Goal: Information Seeking & Learning: Learn about a topic

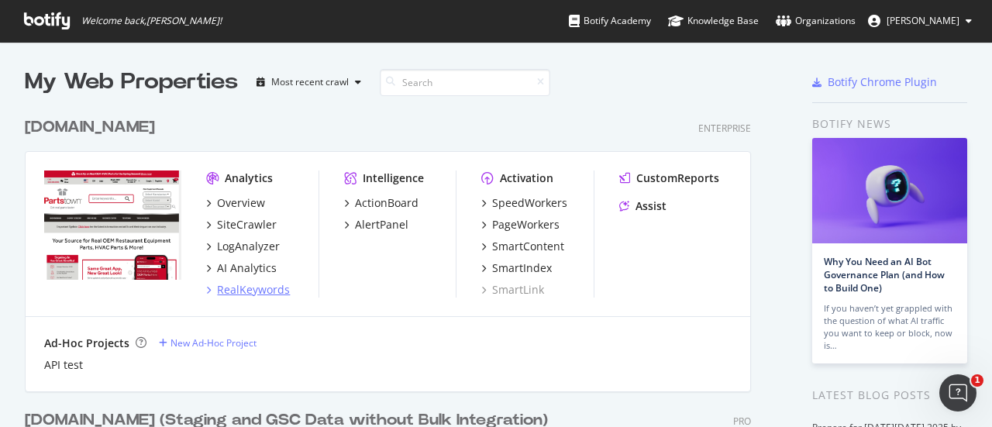
click at [268, 285] on div "RealKeywords" at bounding box center [253, 289] width 73 height 15
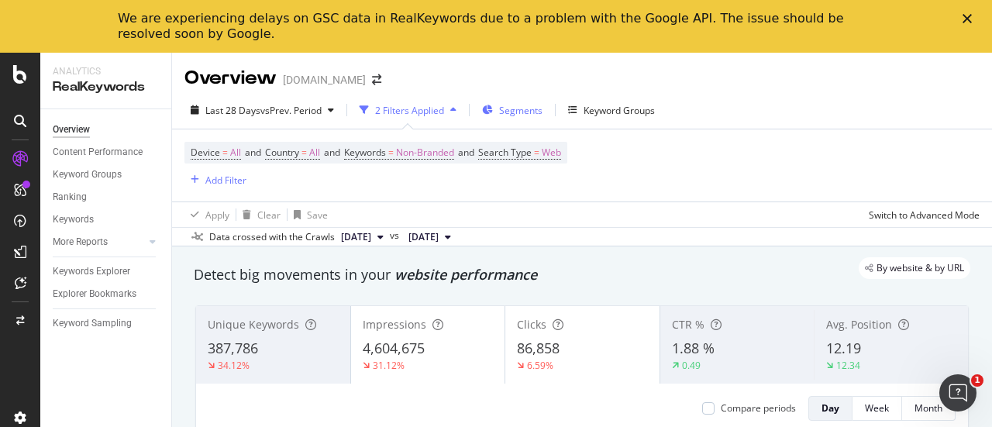
click at [513, 115] on span "Segments" at bounding box center [520, 110] width 43 height 13
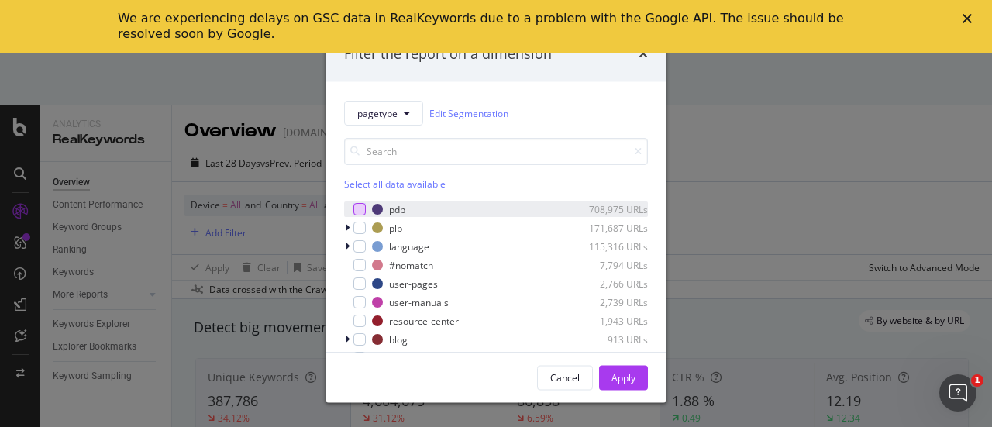
click at [363, 210] on div "modal" at bounding box center [359, 209] width 12 height 12
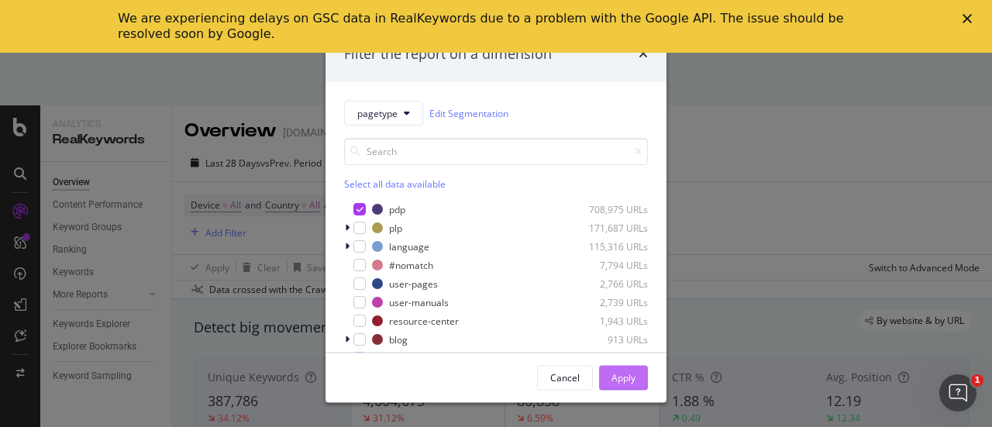
click at [633, 373] on div "Apply" at bounding box center [623, 376] width 24 height 13
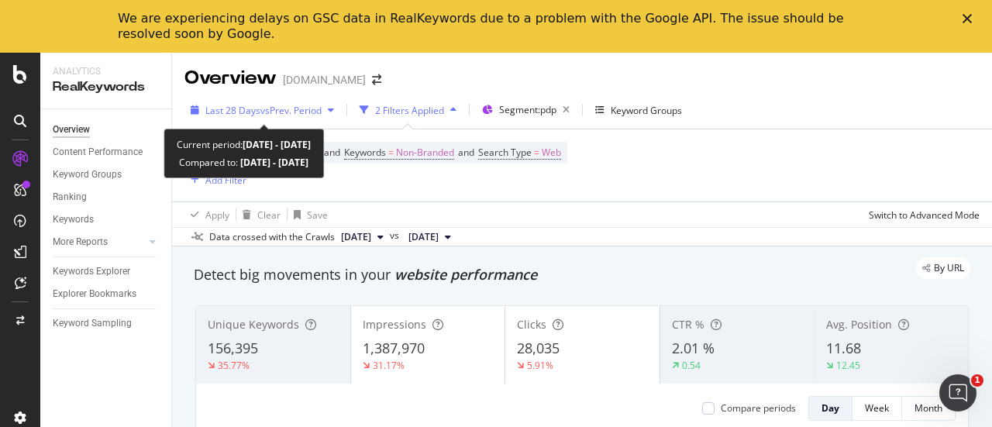
click at [296, 115] on span "vs Prev. Period" at bounding box center [290, 110] width 61 height 13
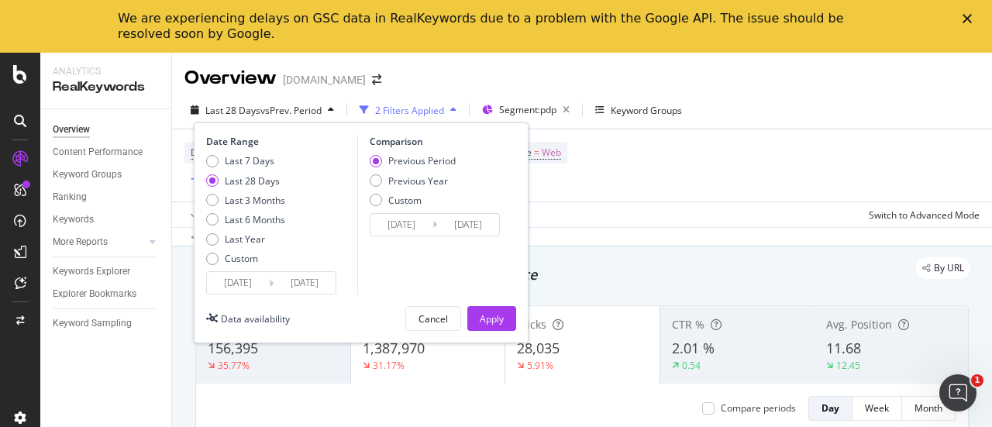
click at [256, 284] on input "[DATE]" at bounding box center [238, 283] width 62 height 22
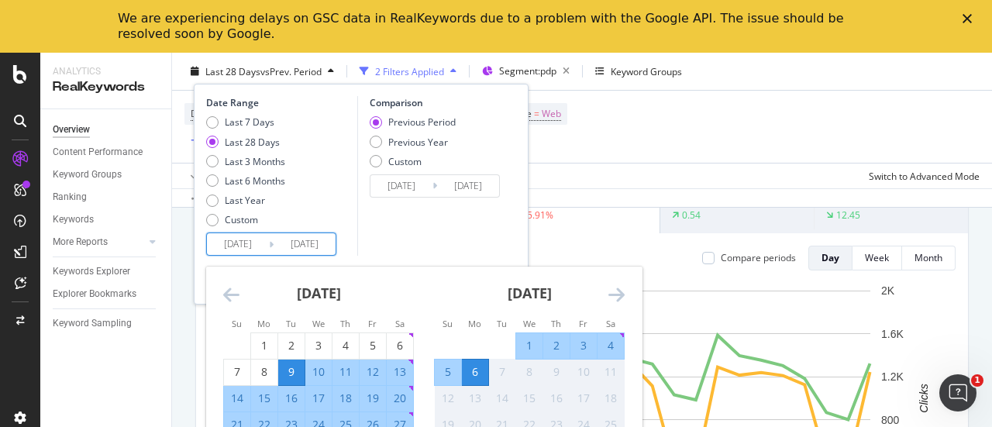
scroll to position [155, 0]
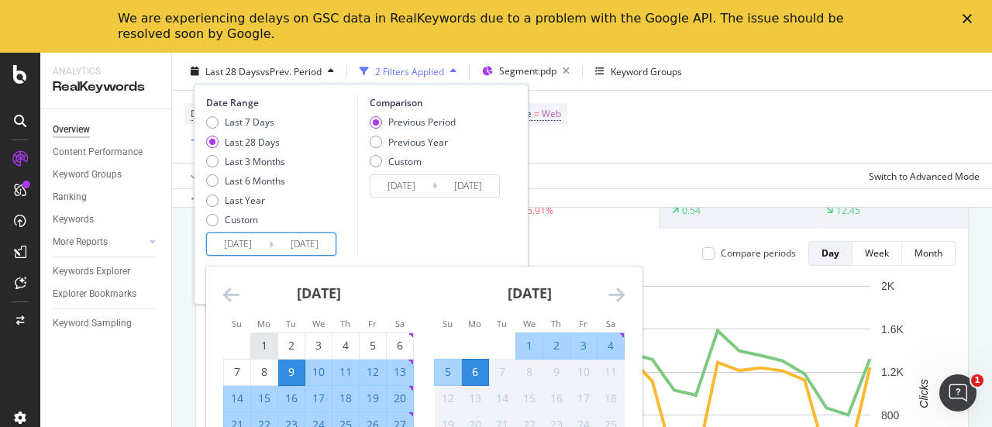
click at [271, 339] on div "1" at bounding box center [264, 345] width 26 height 15
type input "[DATE]"
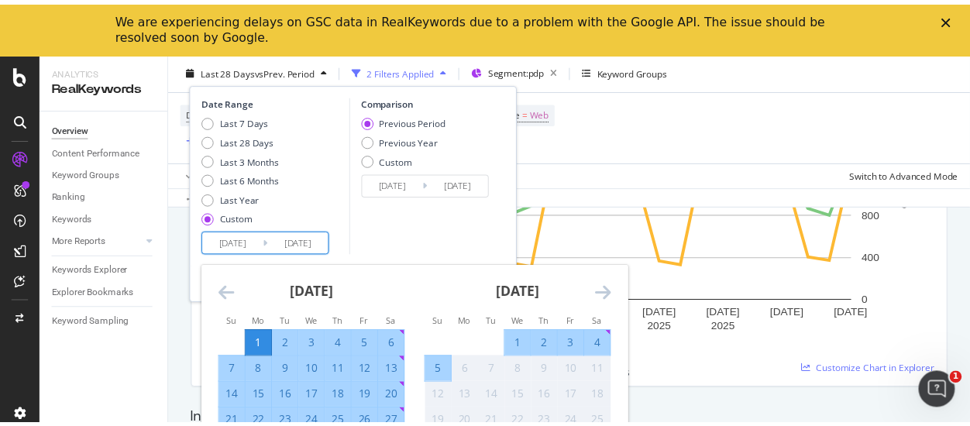
scroll to position [387, 0]
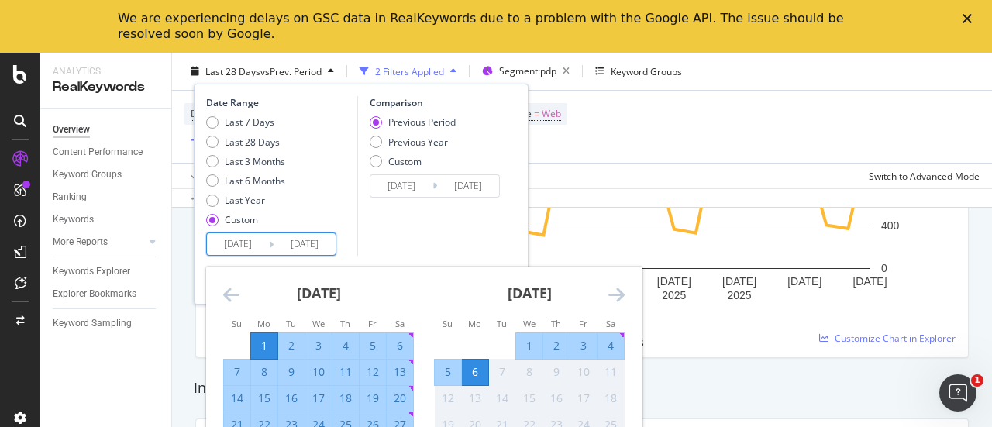
drag, startPoint x: 315, startPoint y: 243, endPoint x: 305, endPoint y: 246, distance: 9.8
click at [305, 246] on input "[DATE]" at bounding box center [305, 244] width 62 height 22
click at [311, 246] on input "2025/0/06" at bounding box center [305, 244] width 62 height 22
drag, startPoint x: 313, startPoint y: 246, endPoint x: 304, endPoint y: 246, distance: 9.3
click at [304, 246] on input "[DATE]" at bounding box center [305, 244] width 62 height 22
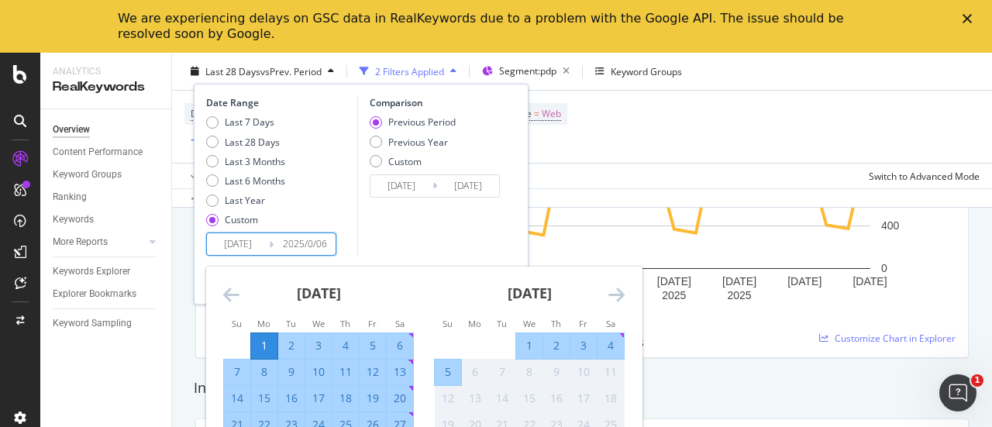
click at [304, 246] on input "2025/0/06" at bounding box center [305, 244] width 62 height 22
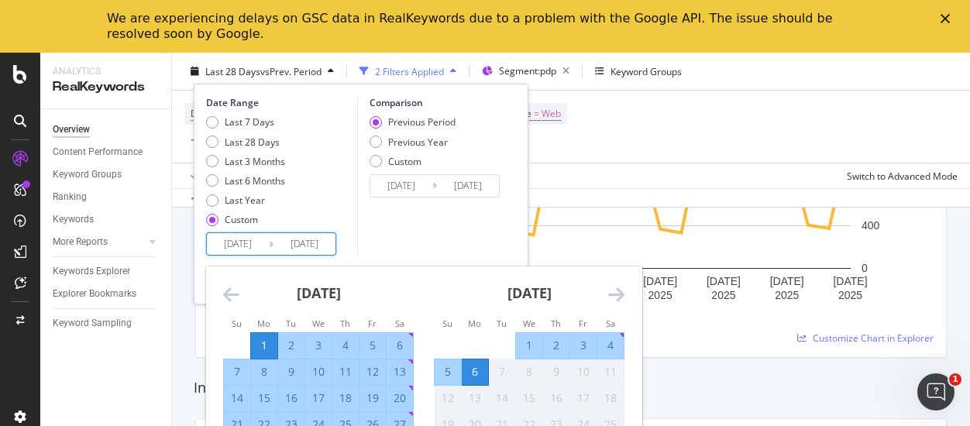
click at [403, 419] on div "27" at bounding box center [400, 424] width 26 height 15
type input "[DATE]"
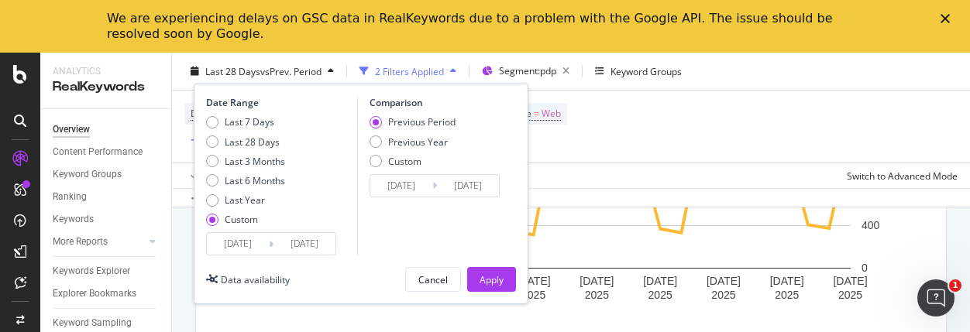
click at [318, 244] on input "[DATE]" at bounding box center [305, 244] width 62 height 22
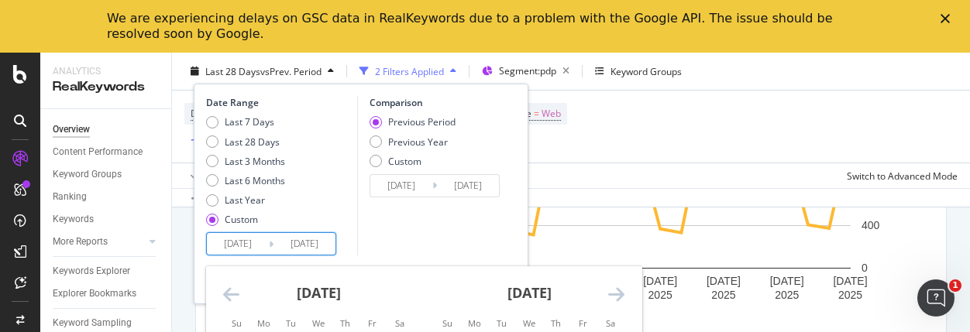
click at [341, 284] on strong "[DATE]" at bounding box center [319, 293] width 44 height 19
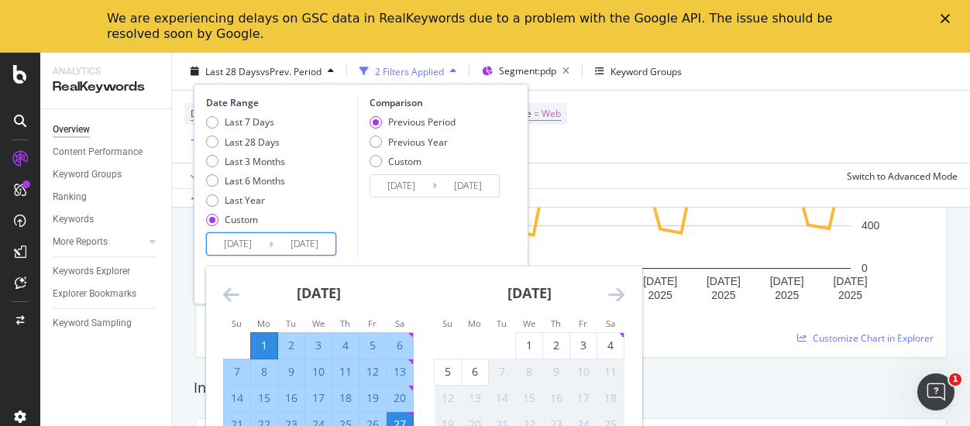
click at [327, 238] on input "[DATE]" at bounding box center [305, 244] width 62 height 22
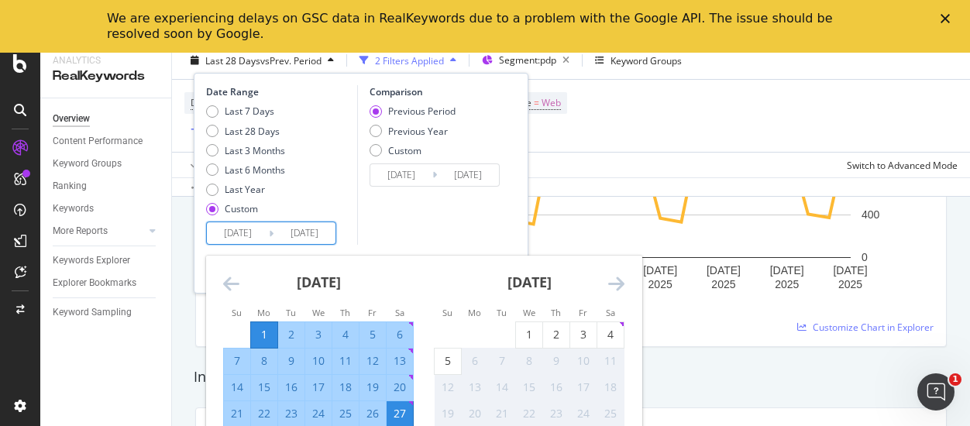
click at [328, 238] on input "[DATE]" at bounding box center [305, 233] width 62 height 22
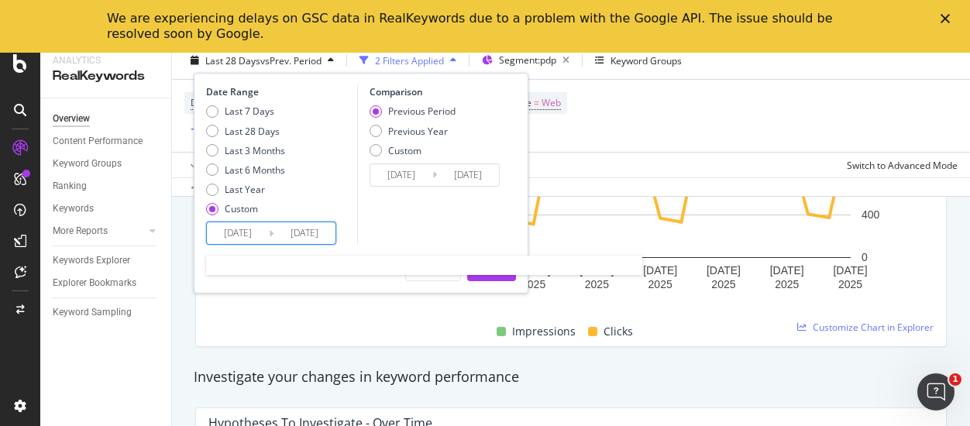
click at [319, 235] on input "[DATE]" at bounding box center [305, 233] width 62 height 22
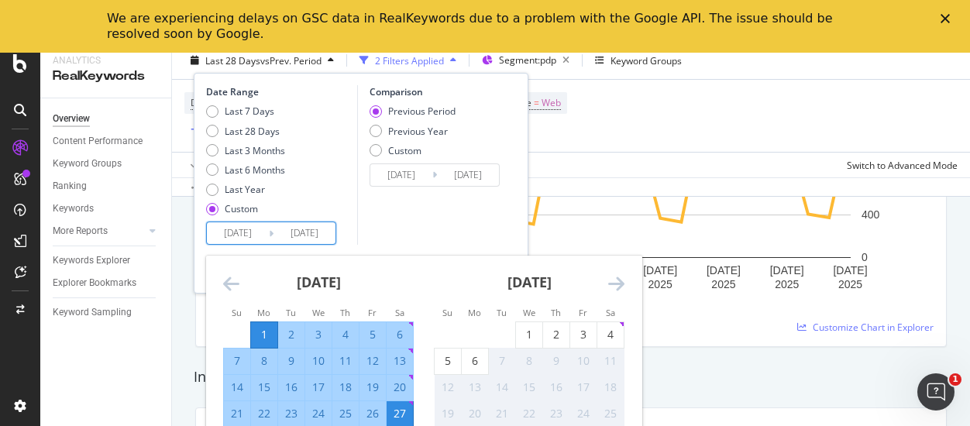
drag, startPoint x: 318, startPoint y: 233, endPoint x: 333, endPoint y: 233, distance: 15.5
click at [333, 233] on input "[DATE]" at bounding box center [305, 233] width 62 height 22
click at [322, 232] on input "[DATE]" at bounding box center [305, 233] width 62 height 22
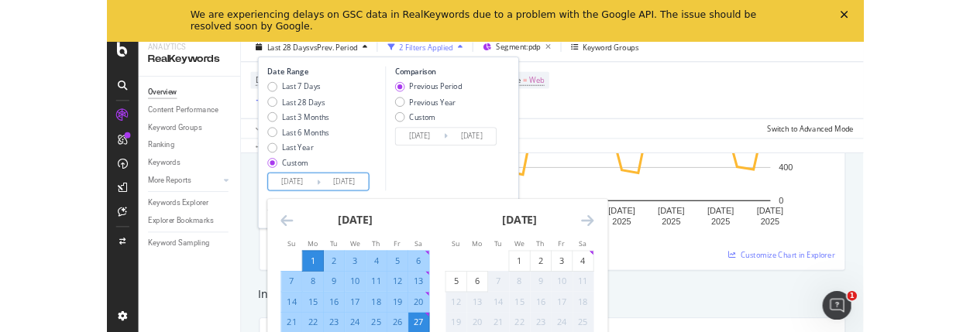
scroll to position [465, 0]
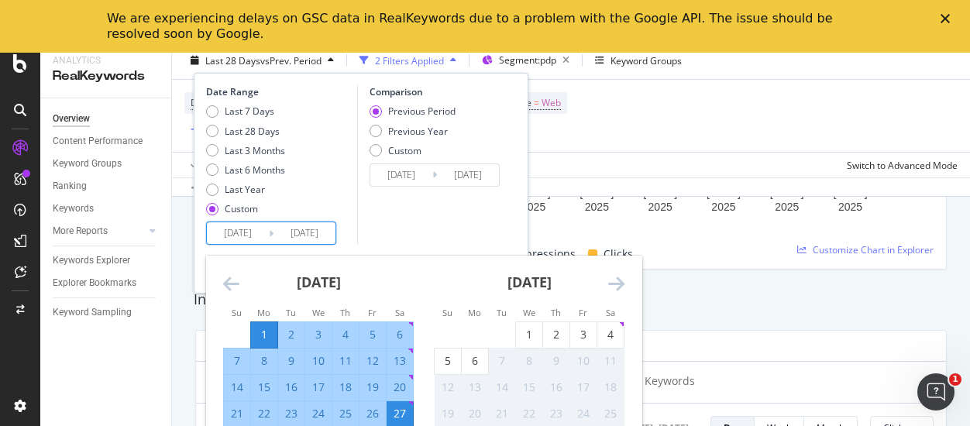
click at [237, 279] on icon "Move backward to switch to the previous month." at bounding box center [231, 283] width 16 height 19
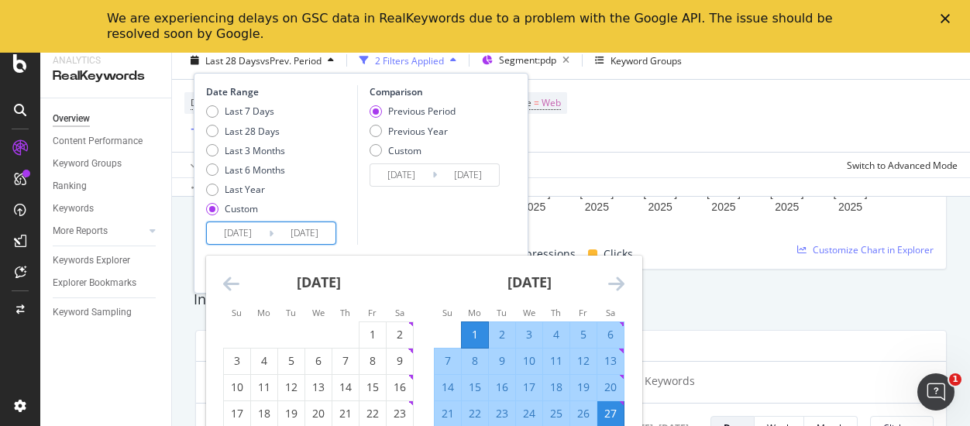
click at [551, 269] on div "[DATE]" at bounding box center [529, 289] width 191 height 66
click at [620, 280] on icon "Move forward to switch to the next month." at bounding box center [616, 283] width 16 height 19
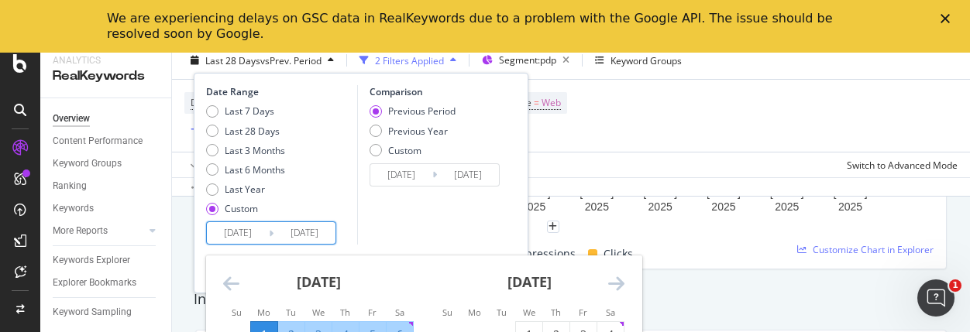
click at [946, 21] on icon "Close" at bounding box center [945, 18] width 9 height 9
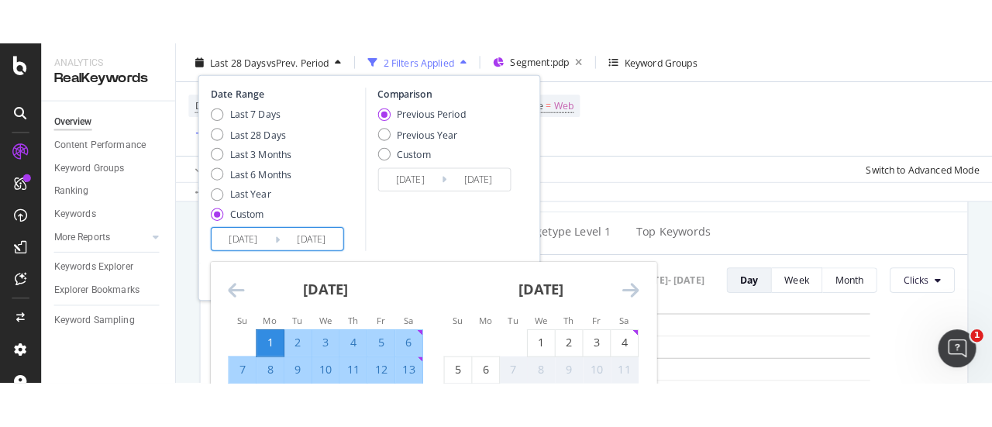
scroll to position [775, 0]
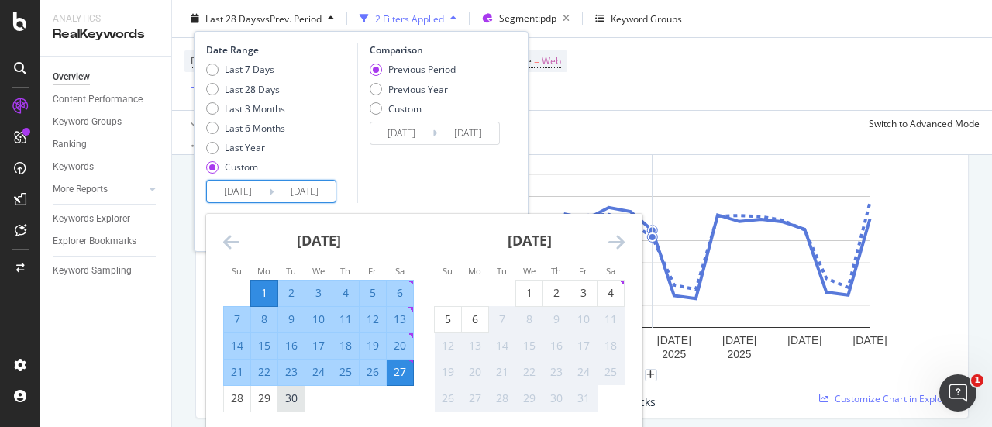
click at [298, 400] on div "30" at bounding box center [291, 398] width 26 height 15
type input "[DATE]"
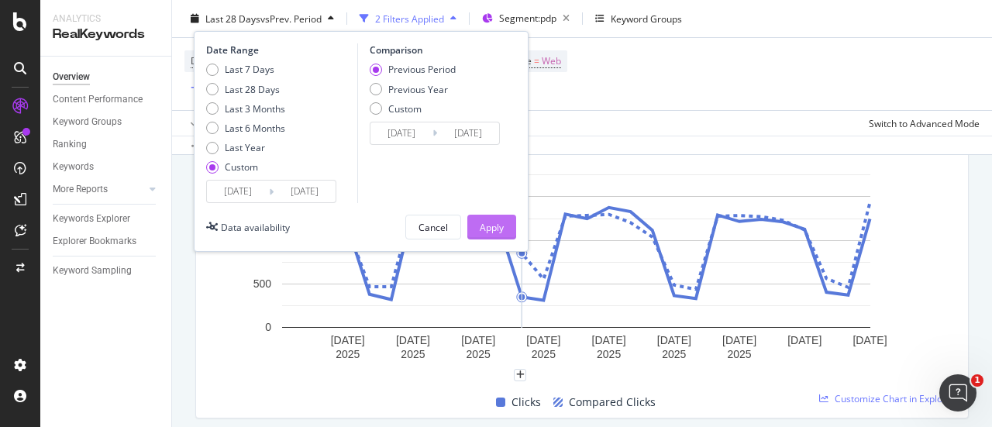
click at [504, 223] on button "Apply" at bounding box center [491, 227] width 49 height 25
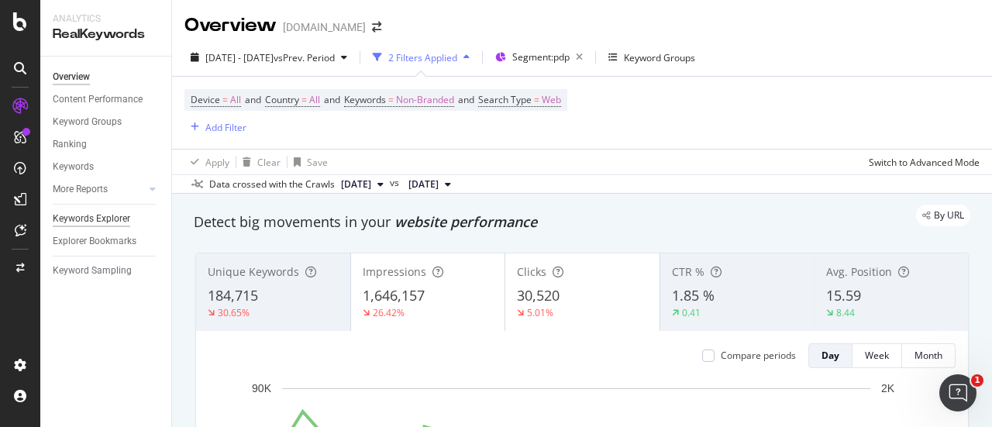
click at [91, 219] on div "Keywords Explorer" at bounding box center [91, 219] width 77 height 16
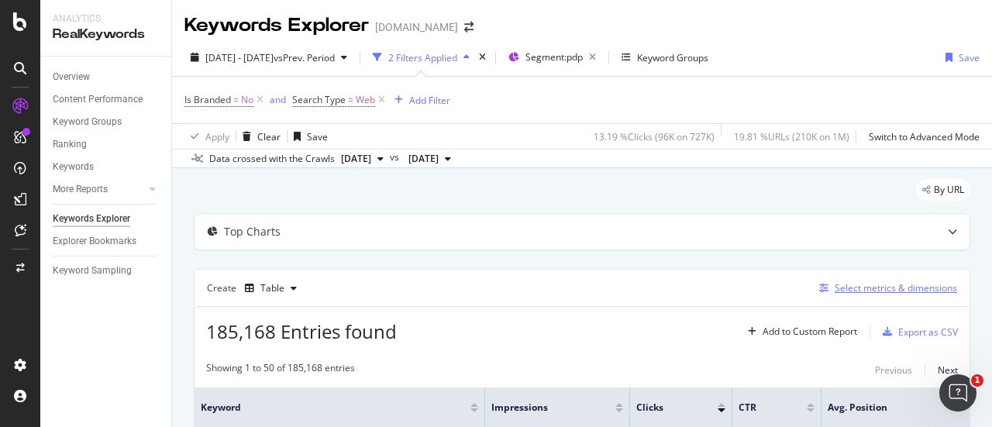
click at [894, 281] on div "Select metrics & dimensions" at bounding box center [896, 287] width 122 height 13
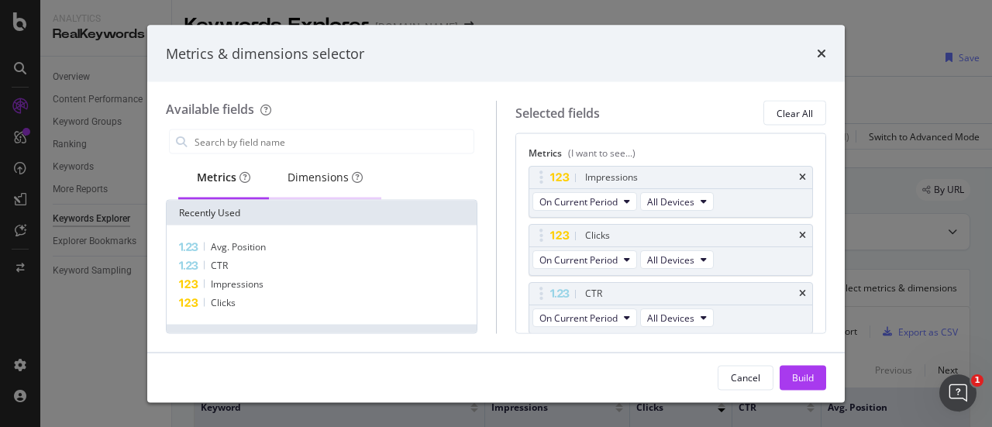
click at [321, 184] on div "Dimensions" at bounding box center [324, 177] width 75 height 15
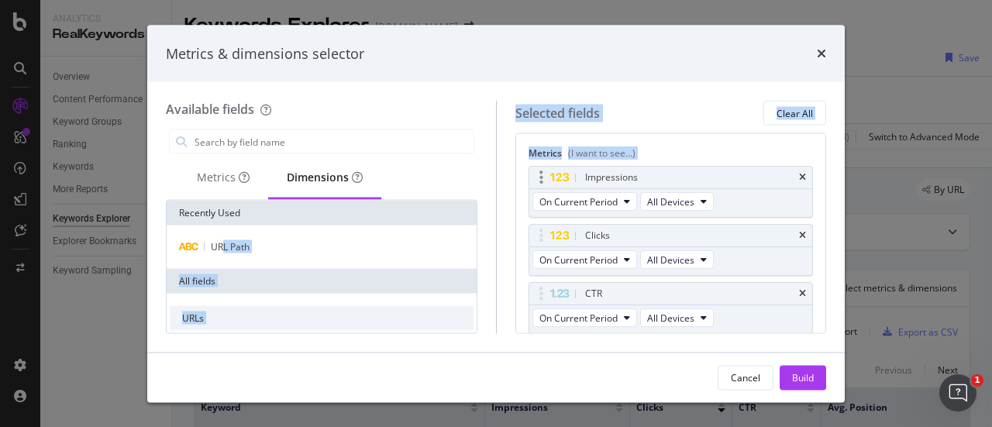
drag, startPoint x: 224, startPoint y: 246, endPoint x: 576, endPoint y: 171, distance: 359.8
click at [576, 171] on div "Available fields Metrics Dimensions Recently Used URL Path All fields URLs URL …" at bounding box center [496, 217] width 660 height 232
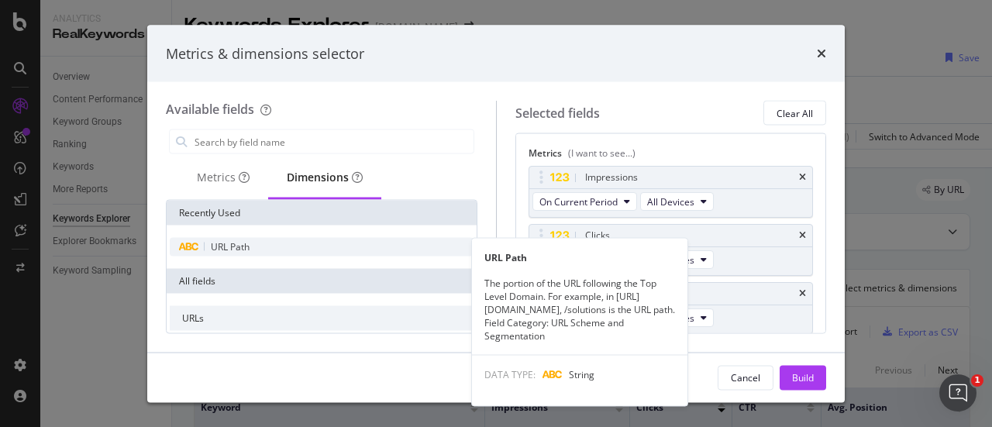
click at [206, 250] on div "URL Path" at bounding box center [322, 247] width 304 height 19
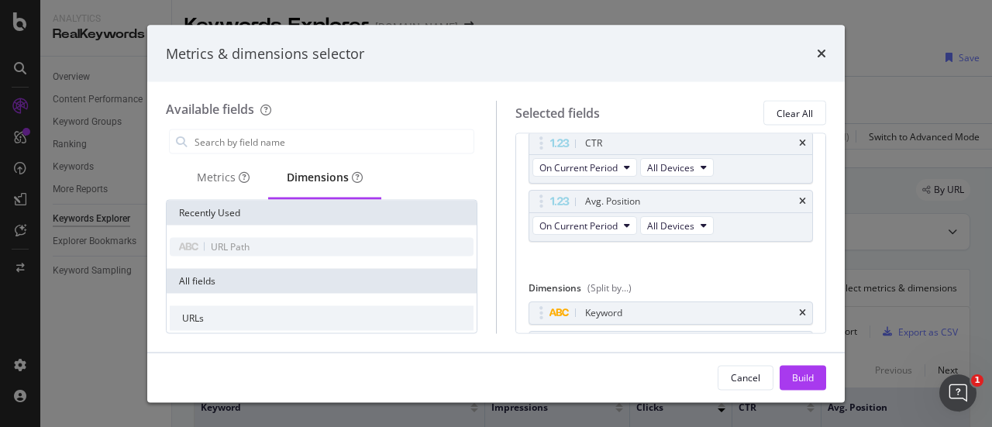
scroll to position [167, 0]
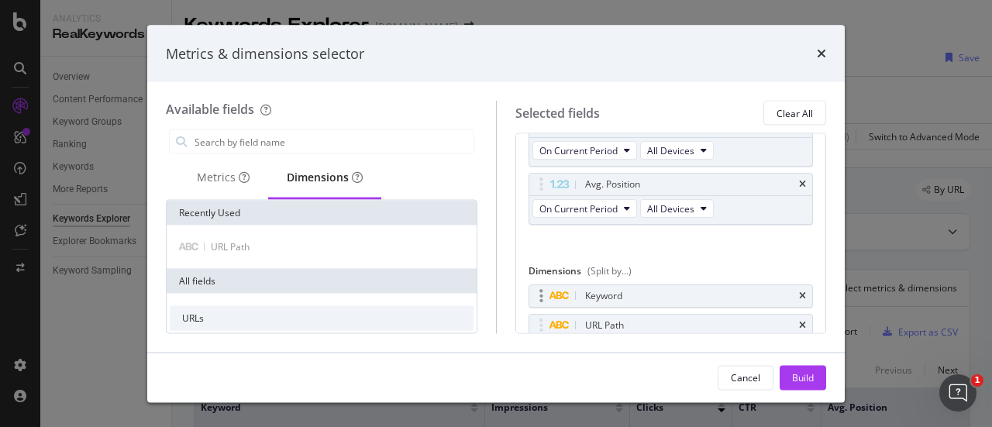
click at [794, 291] on div "Keyword" at bounding box center [671, 296] width 284 height 22
click at [799, 294] on icon "times" at bounding box center [802, 295] width 7 height 9
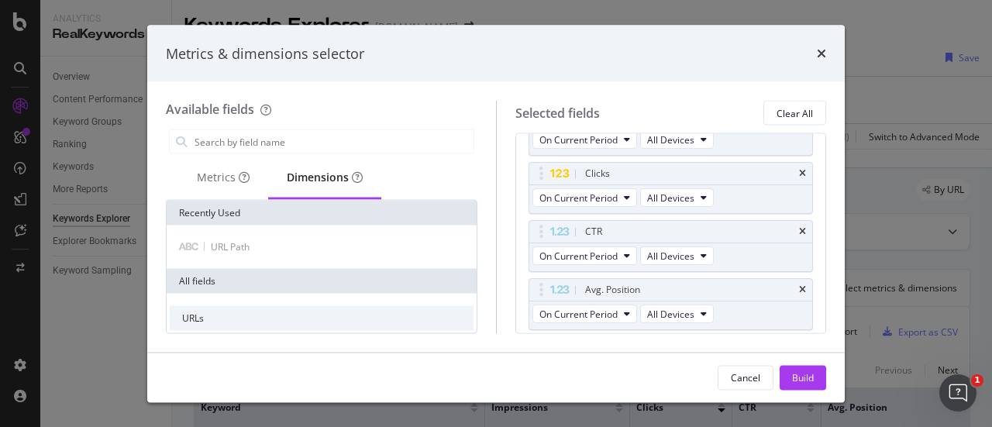
scroll to position [0, 0]
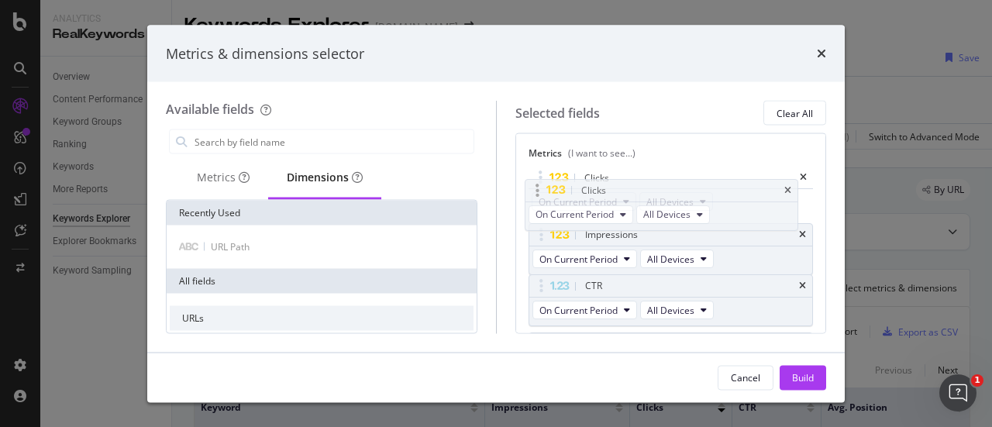
drag, startPoint x: 629, startPoint y: 232, endPoint x: 626, endPoint y: 188, distance: 44.3
click at [626, 188] on body "Analytics RealKeywords Overview Content Performance Keyword Groups Ranking Keyw…" at bounding box center [496, 213] width 992 height 427
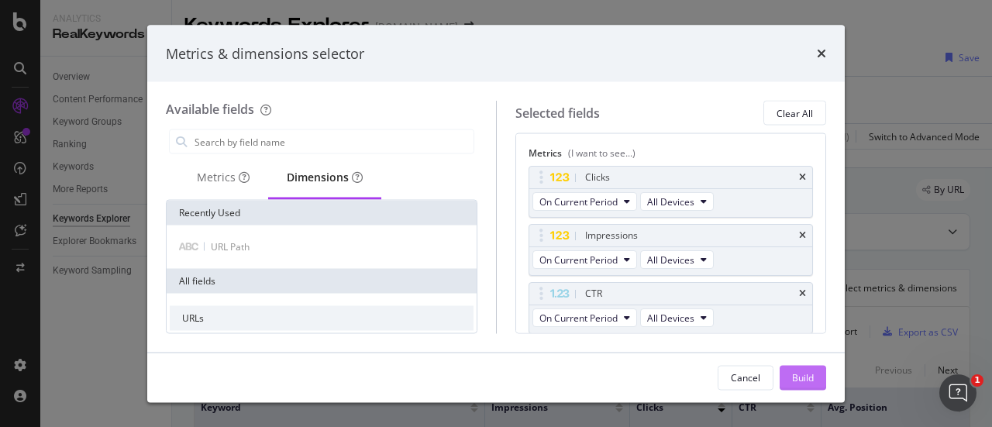
click at [796, 379] on div "Build" at bounding box center [803, 376] width 22 height 13
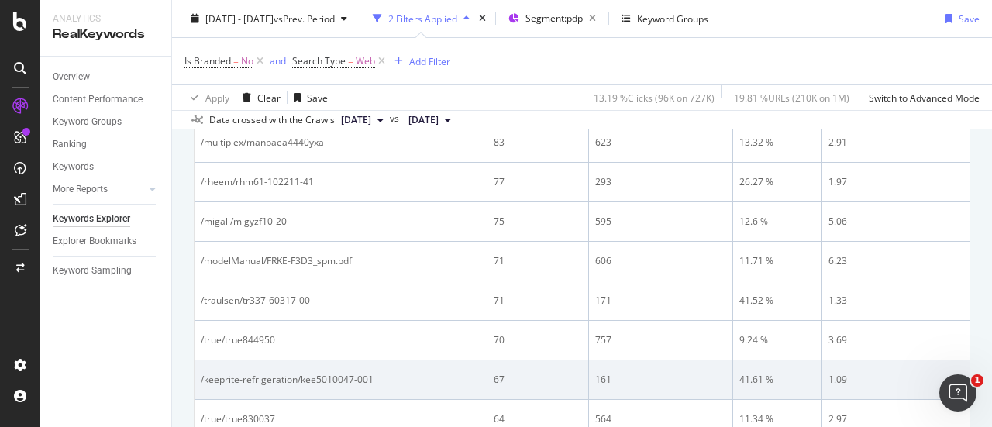
scroll to position [620, 0]
